Goal: Task Accomplishment & Management: Manage account settings

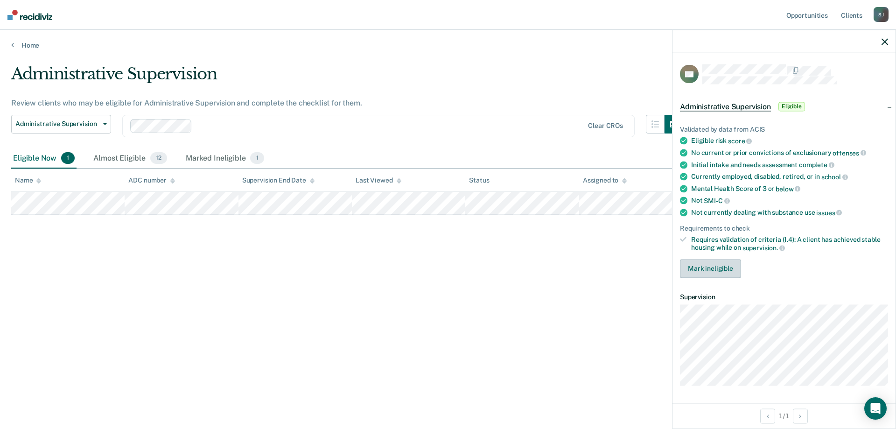
click at [720, 264] on button "Mark ineligible" at bounding box center [710, 268] width 61 height 19
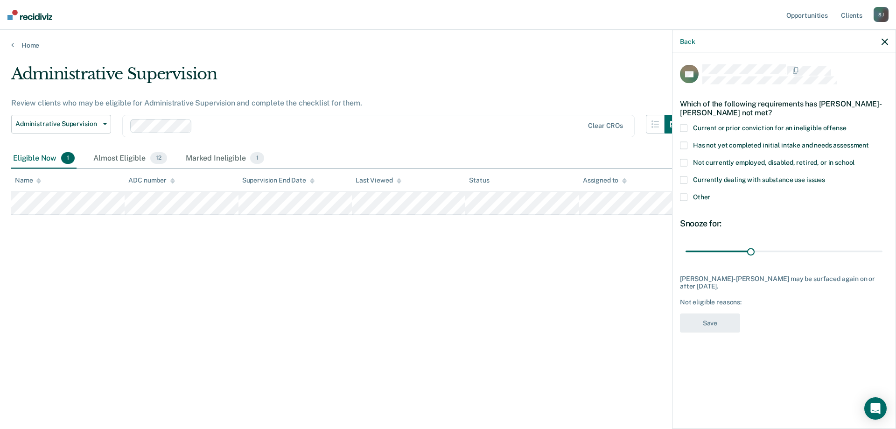
click at [682, 197] on span at bounding box center [683, 197] width 7 height 7
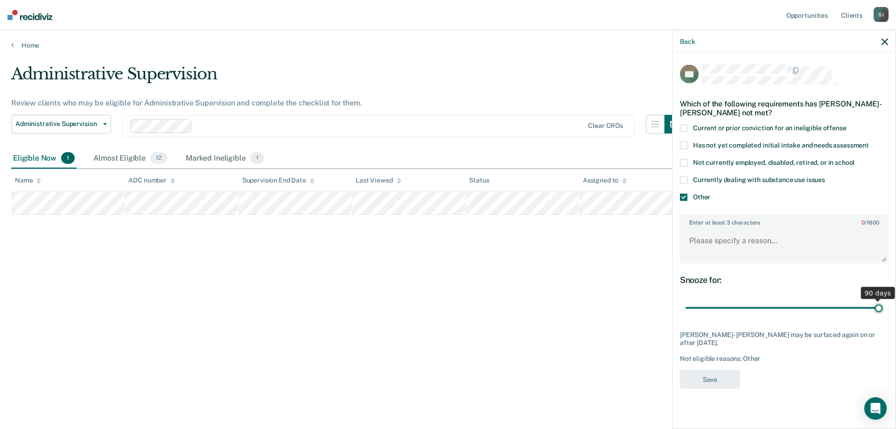
drag, startPoint x: 752, startPoint y: 306, endPoint x: 885, endPoint y: 307, distance: 132.5
type input "90"
click at [883, 307] on input "range" at bounding box center [784, 308] width 197 height 16
click at [772, 236] on textarea "Enter at least 3 characters 0 / 1600" at bounding box center [784, 245] width 206 height 35
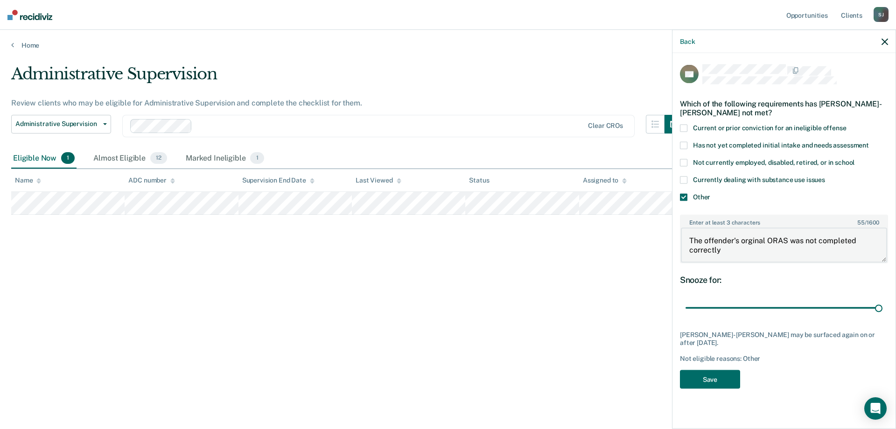
drag, startPoint x: 741, startPoint y: 239, endPoint x: 765, endPoint y: 234, distance: 24.8
click at [765, 234] on textarea "The offender's orginal ORAS was not completed correctly" at bounding box center [784, 245] width 206 height 35
type textarea "The offender's original ORAS was not completed correctly"
click at [710, 379] on button "Save" at bounding box center [710, 379] width 60 height 19
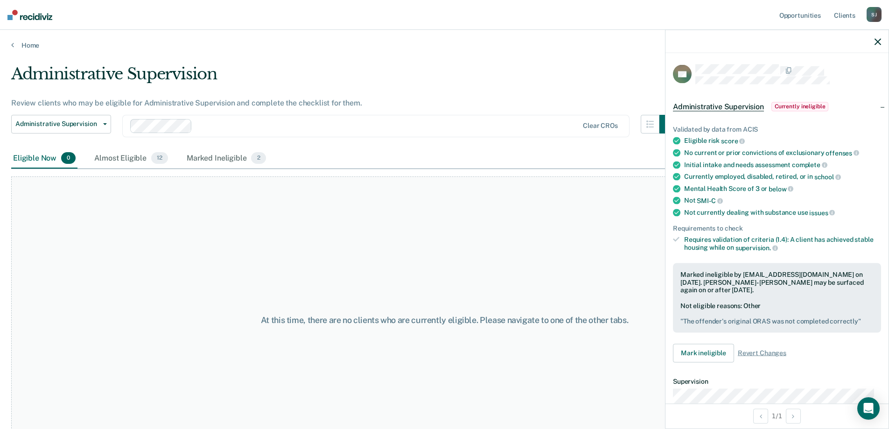
click at [878, 39] on icon "button" at bounding box center [878, 41] width 7 height 7
